Goal: Task Accomplishment & Management: Manage account settings

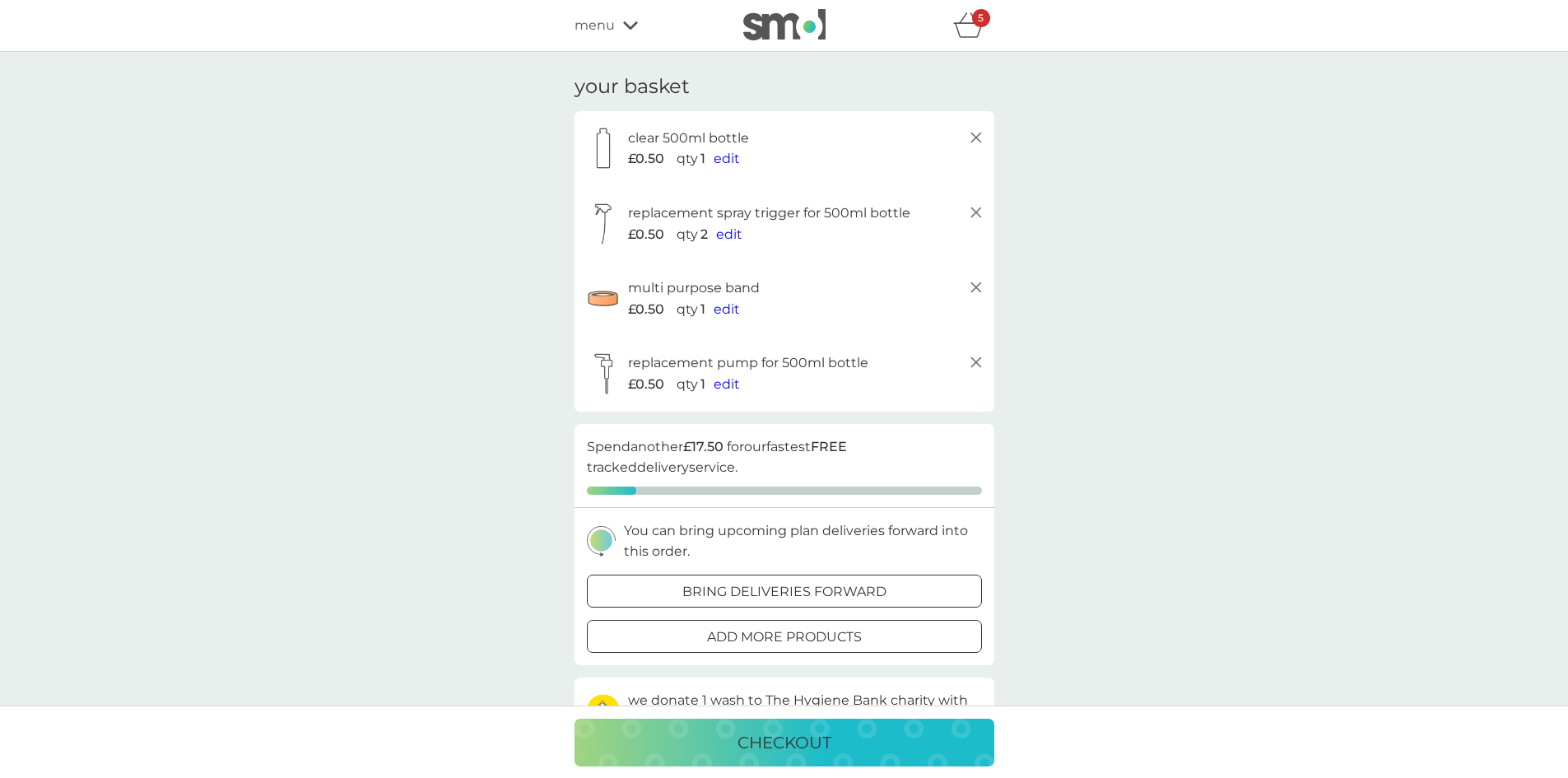
click at [983, 137] on icon at bounding box center [976, 137] width 20 height 20
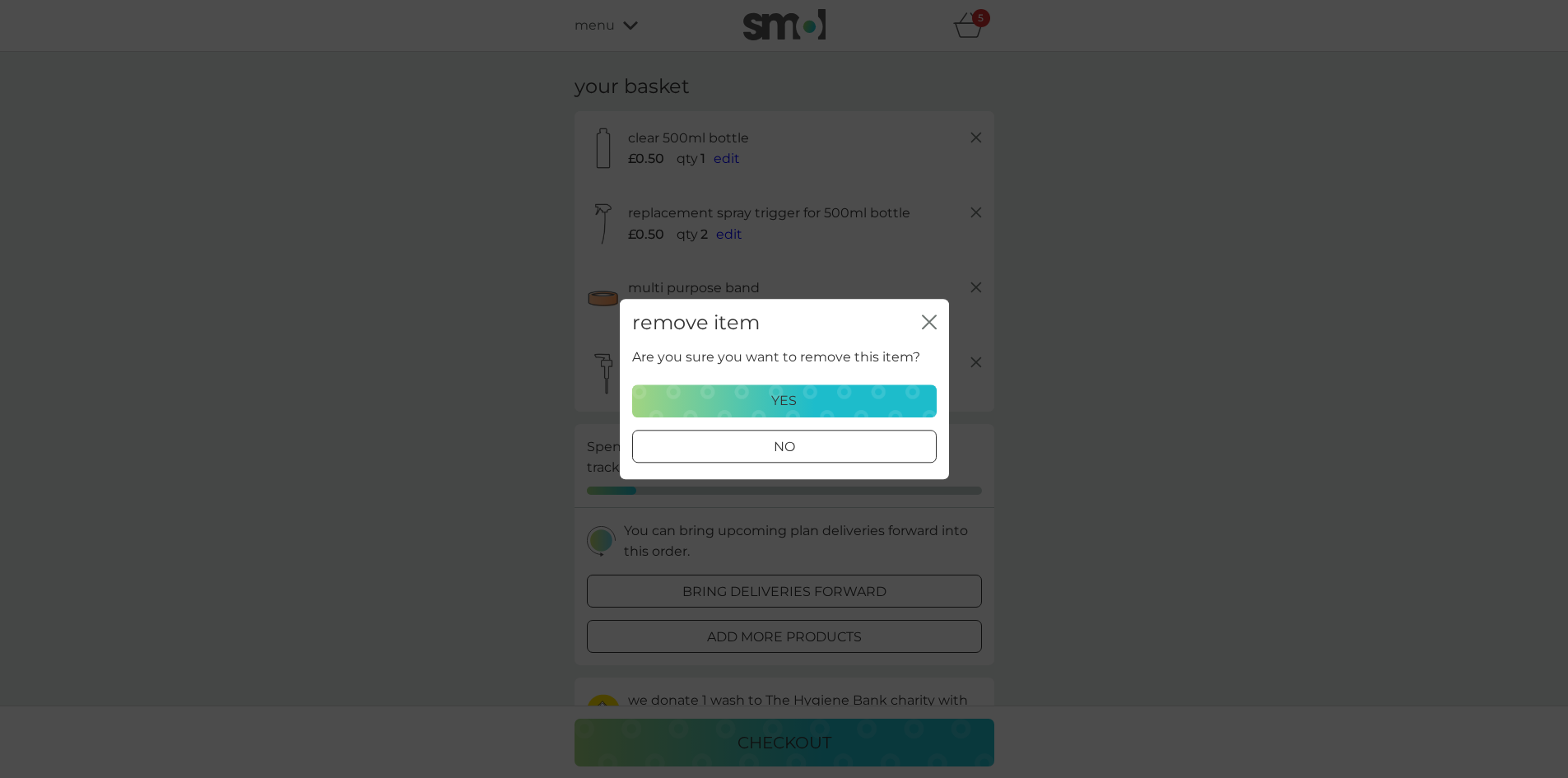
click at [897, 401] on div "yes" at bounding box center [784, 401] width 283 height 22
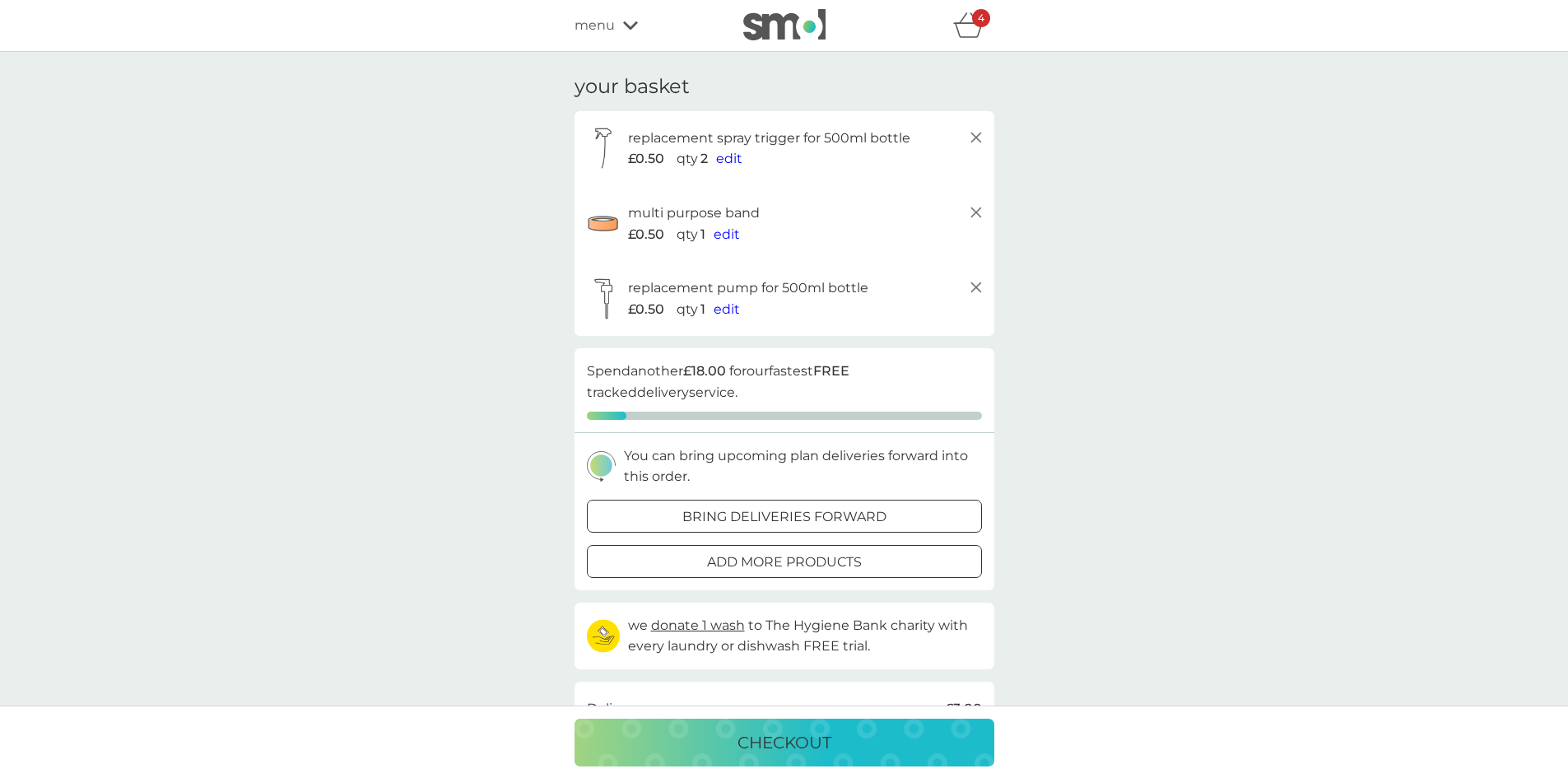
click at [976, 140] on icon at bounding box center [976, 137] width 20 height 20
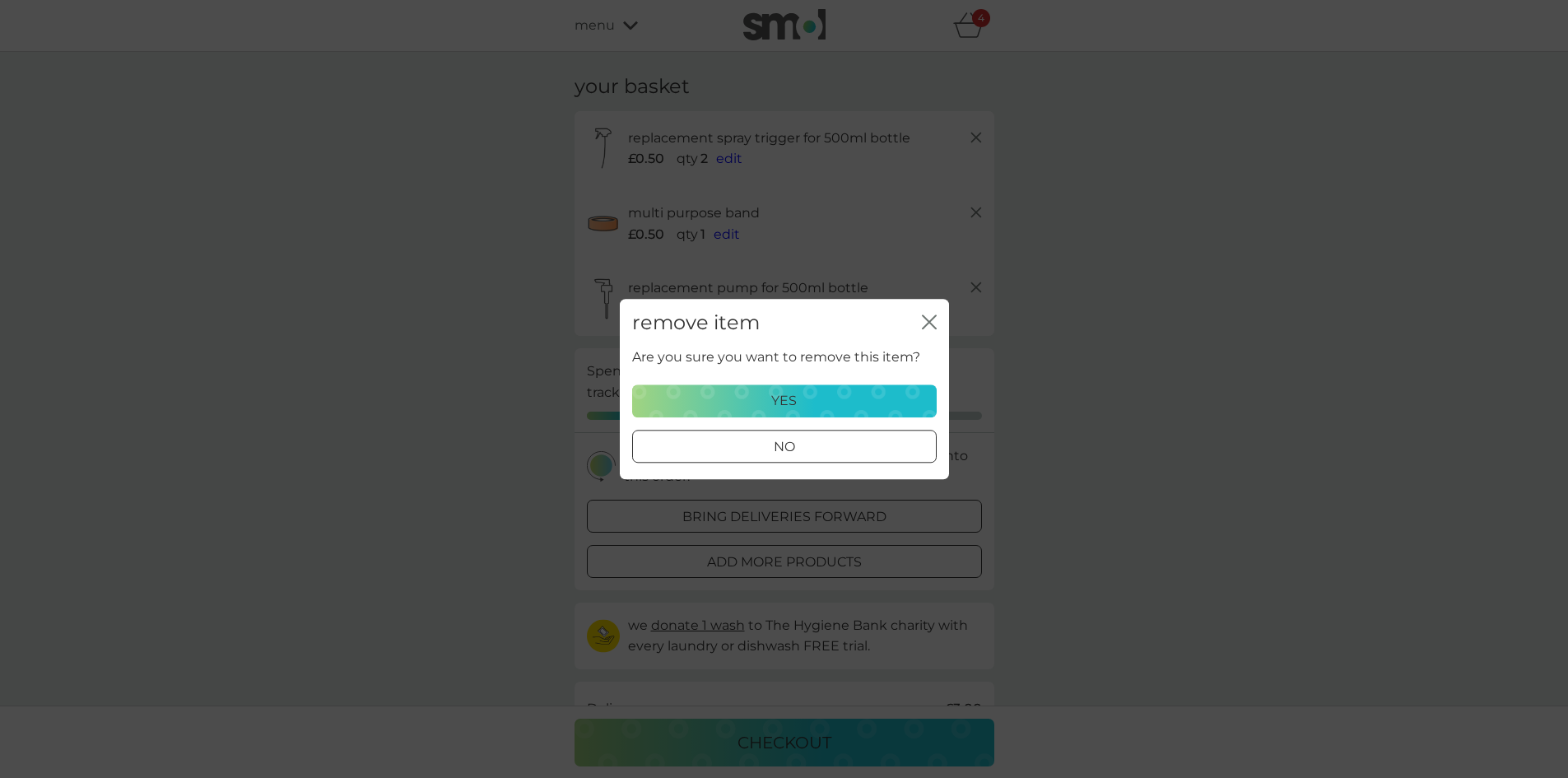
click at [867, 390] on div "yes" at bounding box center [784, 401] width 283 height 22
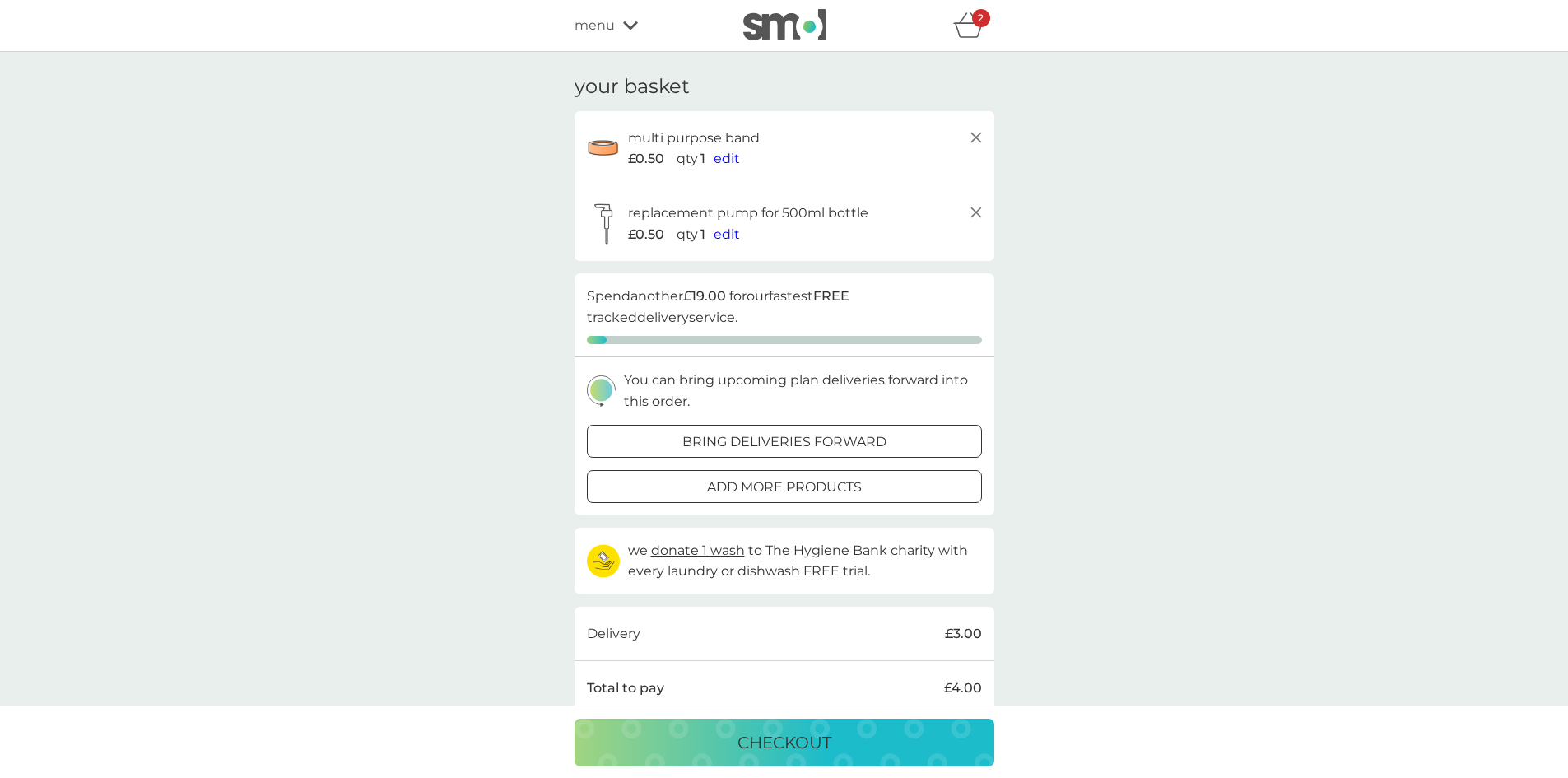
click at [974, 131] on icon at bounding box center [976, 137] width 20 height 20
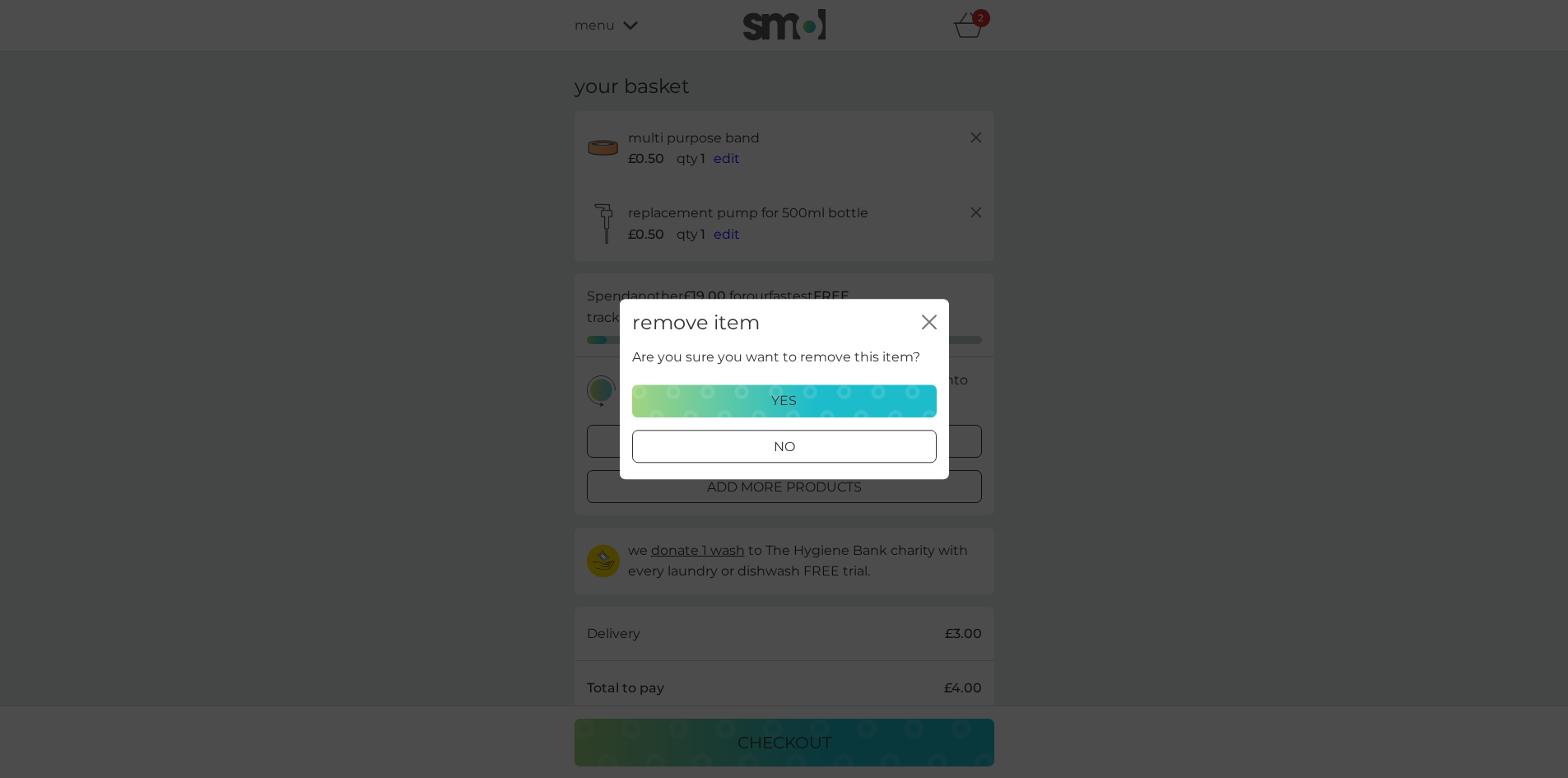
click at [841, 397] on div "yes" at bounding box center [784, 401] width 283 height 22
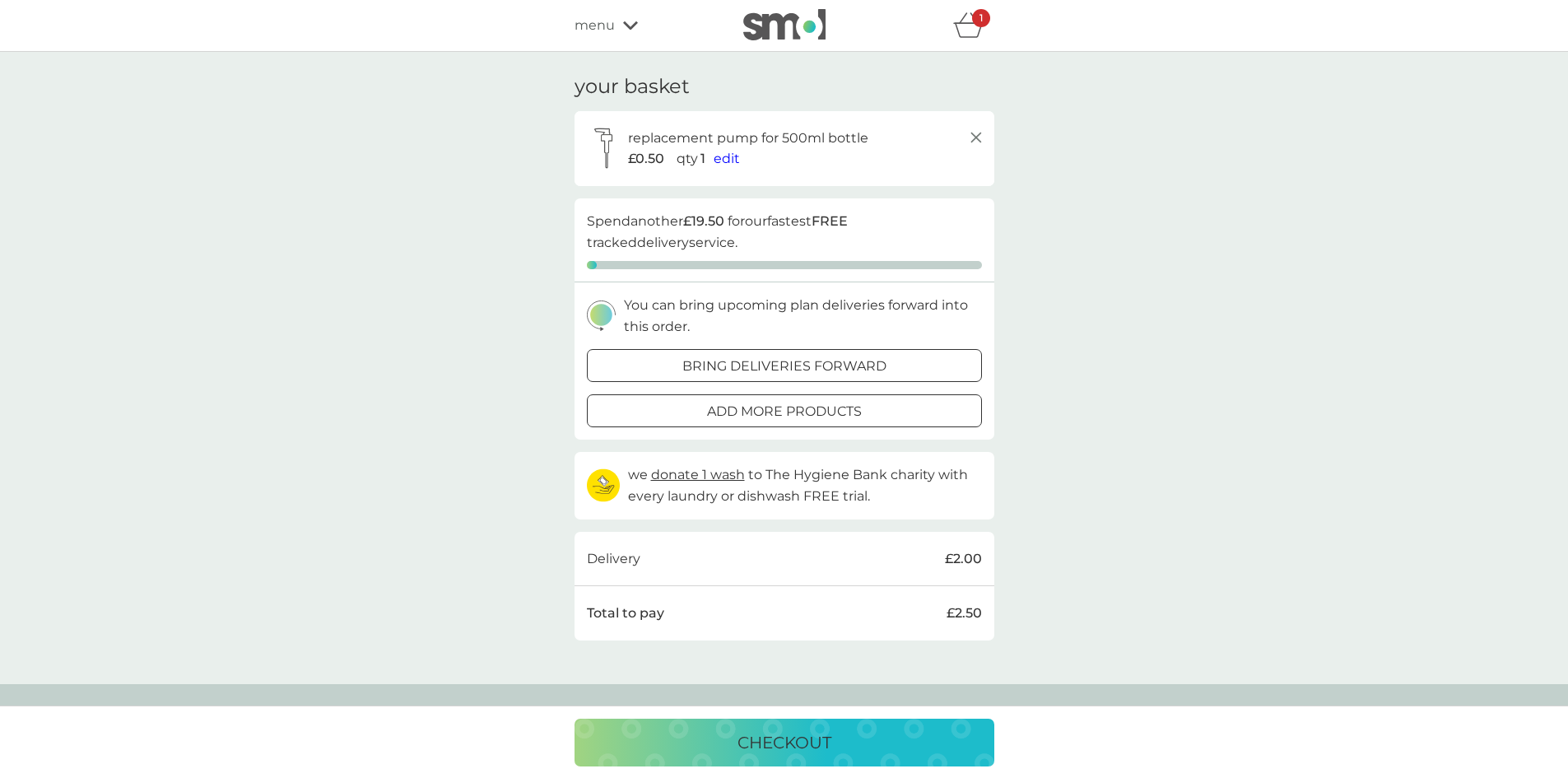
click at [979, 133] on icon at bounding box center [976, 137] width 20 height 20
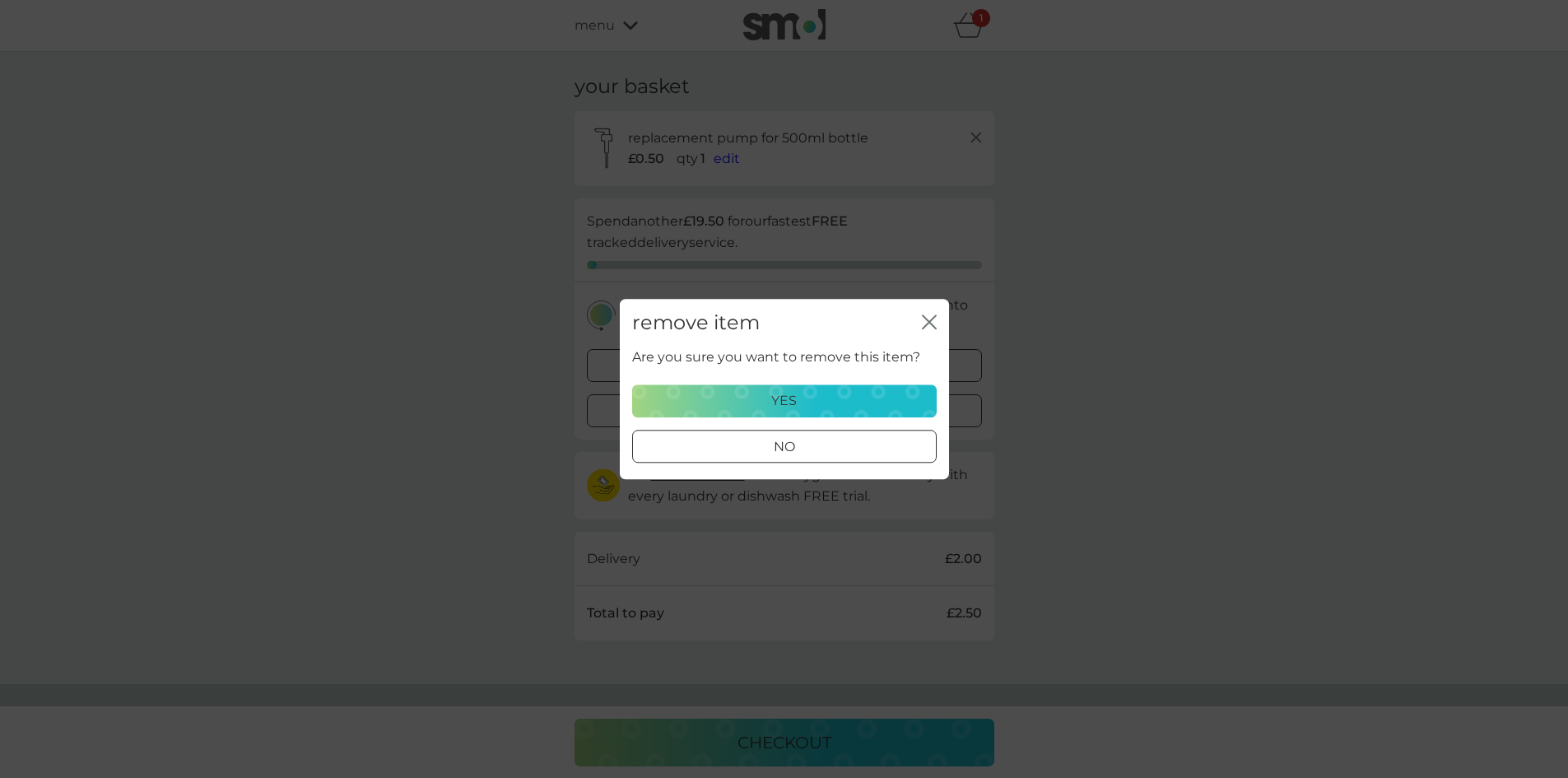
click at [841, 403] on div "yes" at bounding box center [784, 401] width 283 height 22
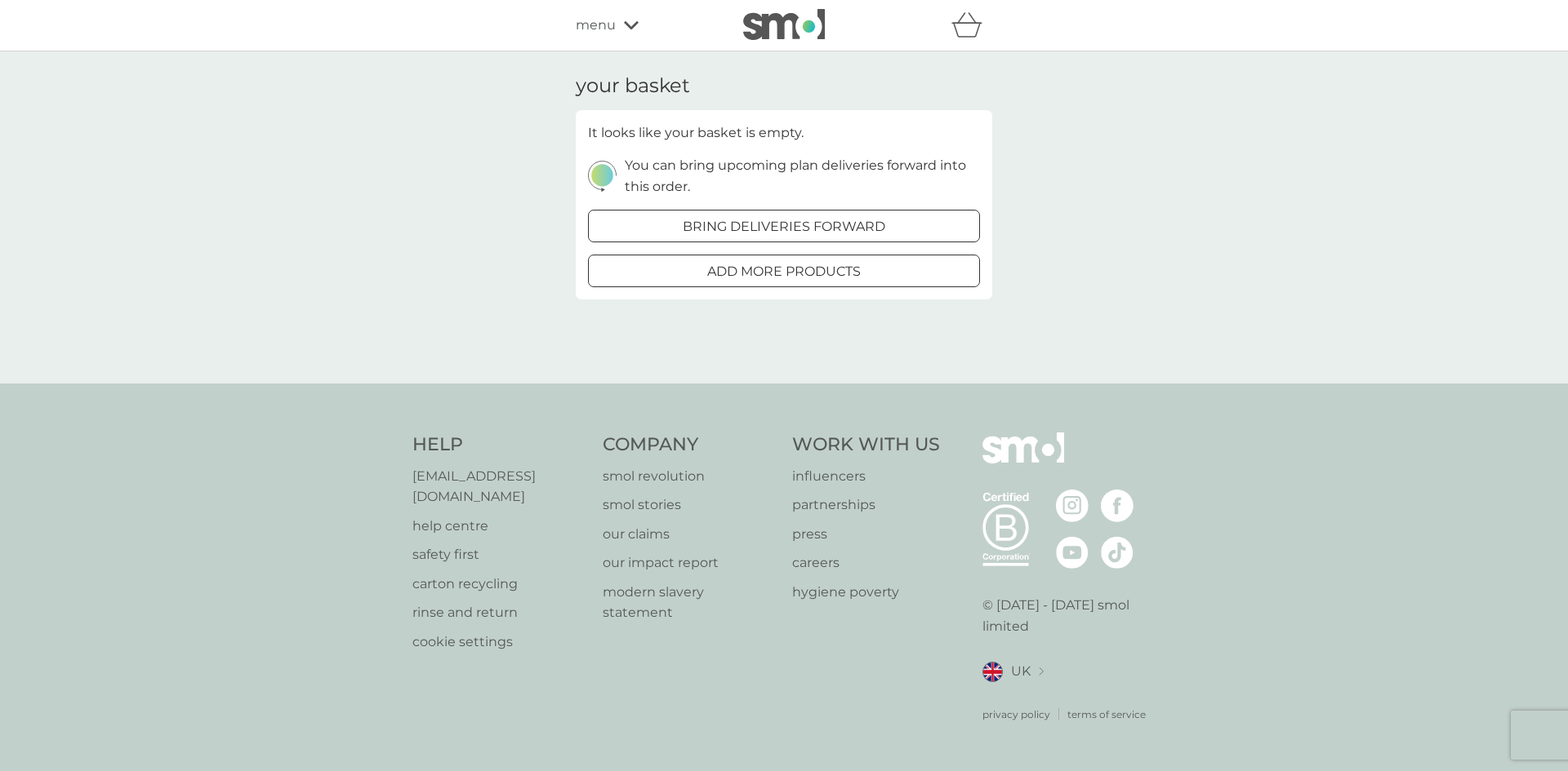
click at [757, 39] on img at bounding box center [783, 24] width 81 height 31
